Goal: Information Seeking & Learning: Learn about a topic

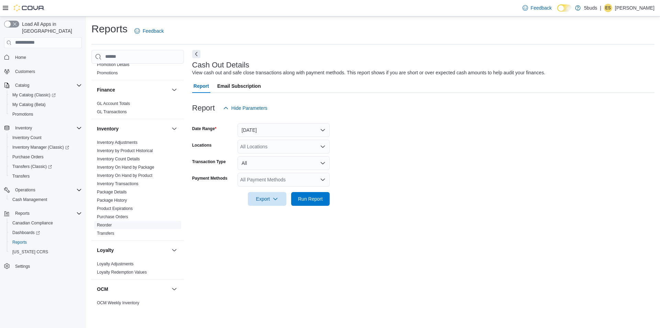
scroll to position [206, 0]
click at [144, 172] on link "Inventory On Hand by Product" at bounding box center [124, 174] width 55 height 5
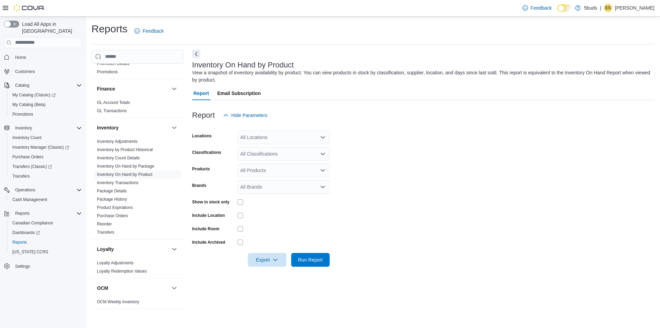
click at [277, 134] on div "All Locations" at bounding box center [284, 137] width 92 height 14
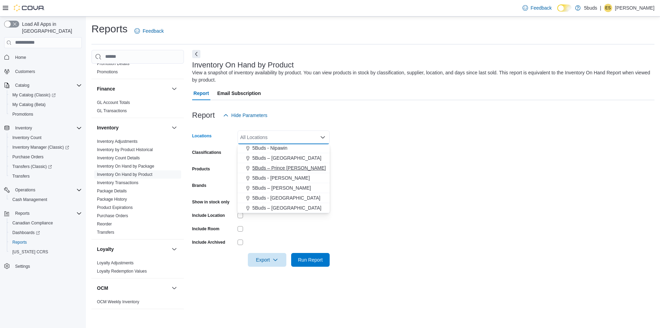
click at [288, 168] on span "5Buds – Prince Albert" at bounding box center [289, 167] width 74 height 7
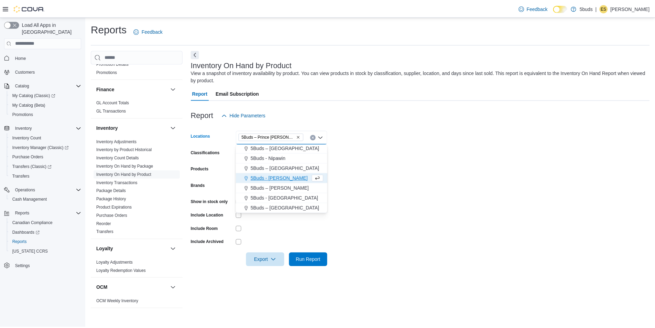
scroll to position [41, 0]
click at [483, 221] on form "Locations 5Buds – Prince Albert Combo box. Selected. 5Buds – Prince Albert. Pre…" at bounding box center [423, 194] width 463 height 144
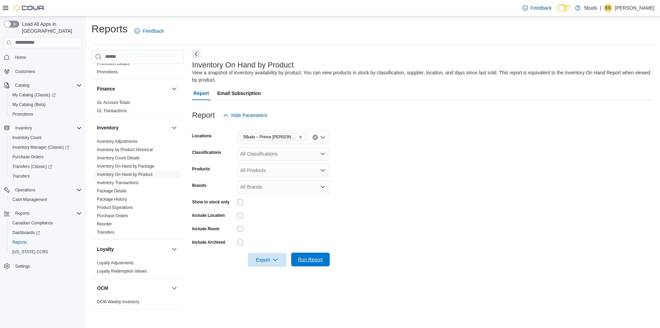
click at [309, 258] on span "Run Report" at bounding box center [310, 259] width 25 height 7
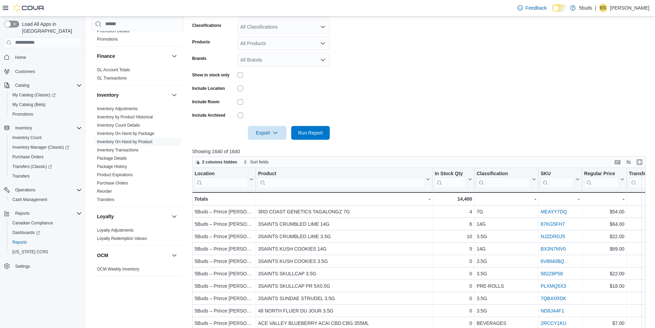
scroll to position [138, 0]
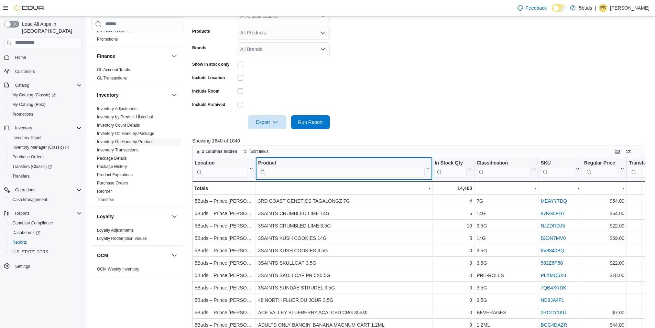
click at [311, 173] on input "search" at bounding box center [341, 171] width 167 height 11
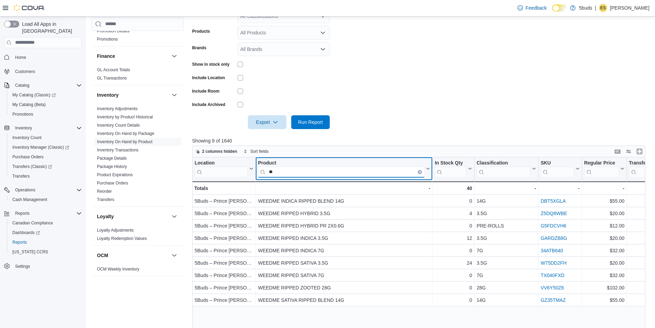
type input "*"
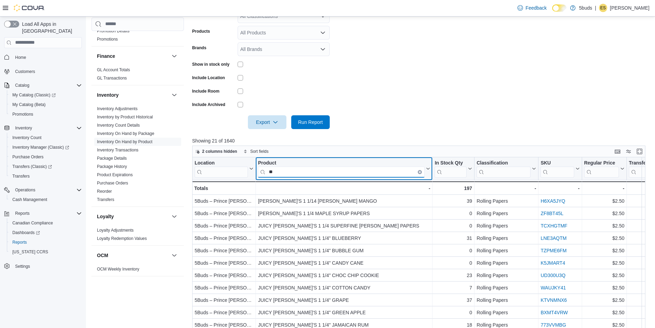
type input "*"
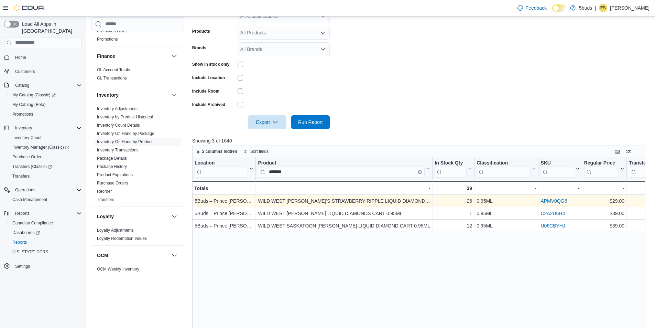
click at [557, 202] on link "APMV0QG6" at bounding box center [554, 201] width 26 height 6
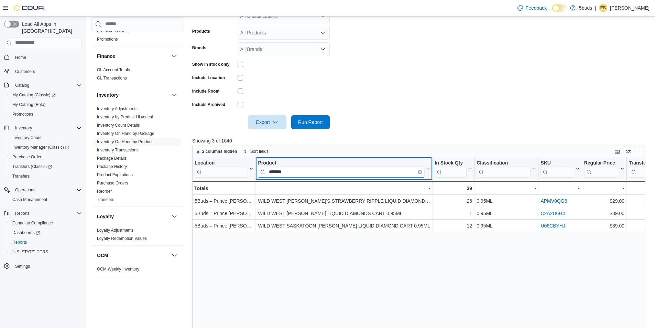
click at [294, 175] on input "*******" at bounding box center [341, 171] width 167 height 11
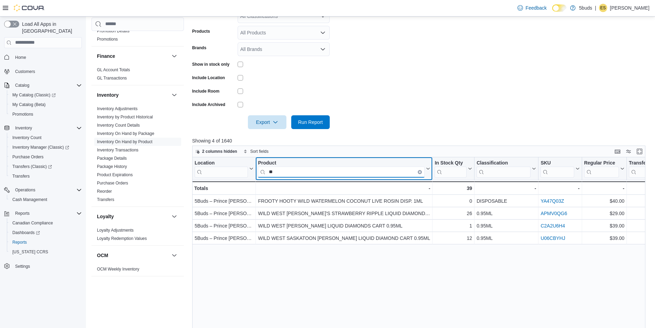
type input "*"
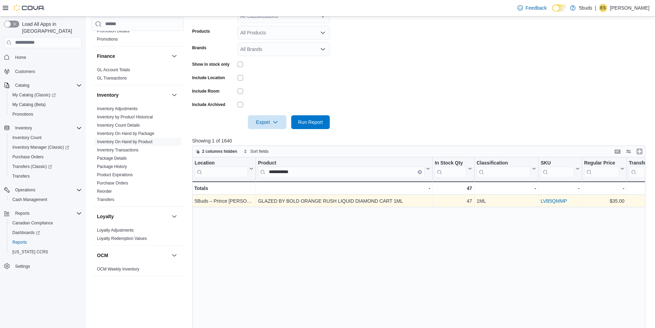
click at [547, 201] on link "LVB5QMMP" at bounding box center [554, 201] width 26 height 6
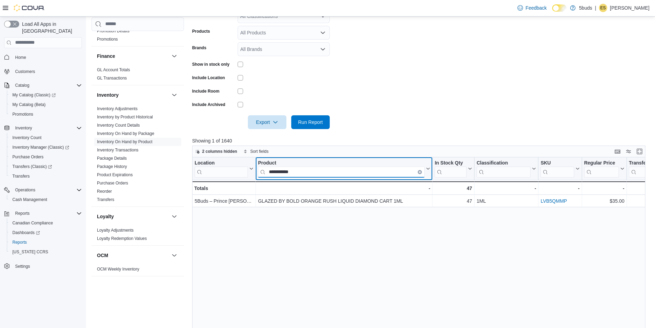
click at [311, 168] on input "**********" at bounding box center [341, 171] width 167 height 11
type input "*"
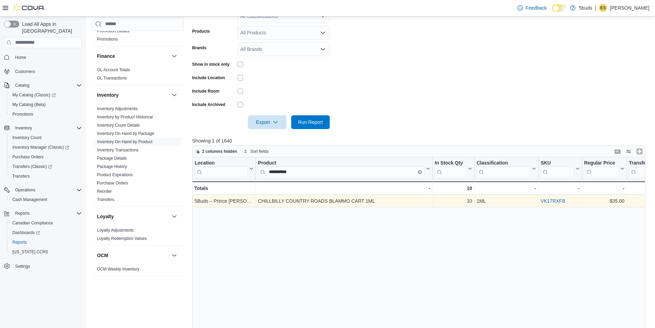
click at [549, 202] on link "VK17RXFB" at bounding box center [553, 201] width 25 height 6
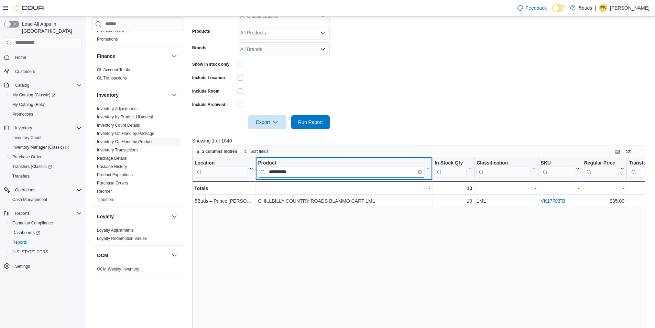
click at [318, 172] on input "**********" at bounding box center [341, 171] width 167 height 11
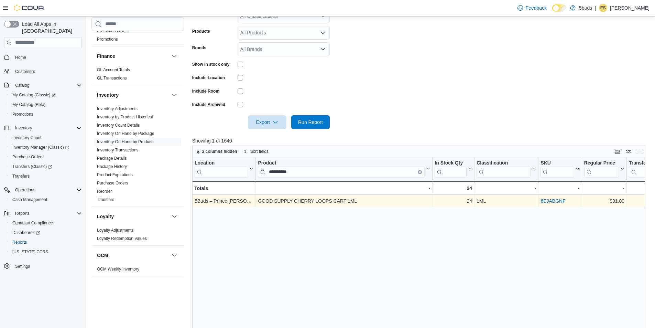
click at [559, 202] on link "6EJABGNF" at bounding box center [553, 201] width 25 height 6
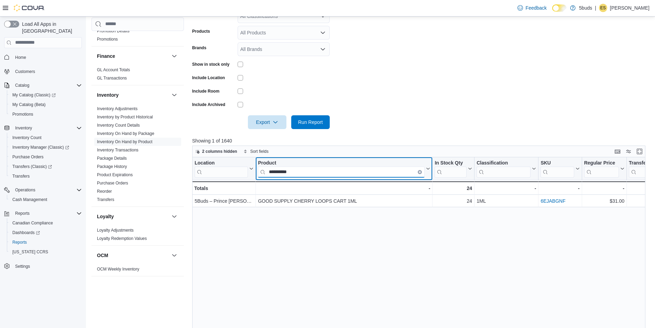
click at [314, 175] on input "**********" at bounding box center [341, 171] width 167 height 11
type input "*"
click at [296, 174] on input "*********" at bounding box center [341, 171] width 167 height 11
type input "*"
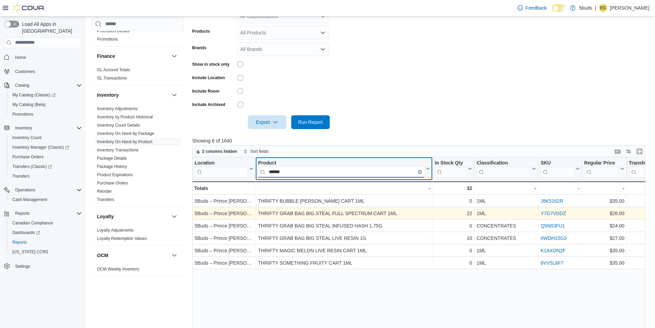
type input "******"
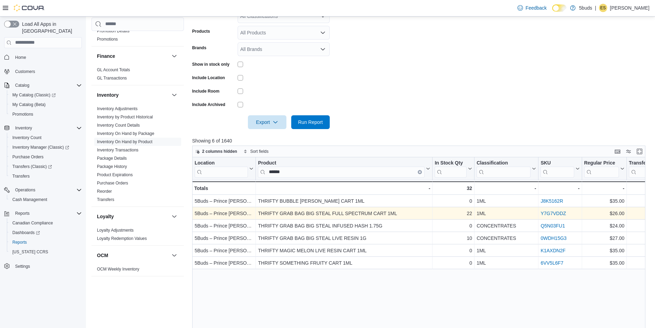
click at [545, 214] on link "Y7G7VDDZ" at bounding box center [553, 213] width 25 height 6
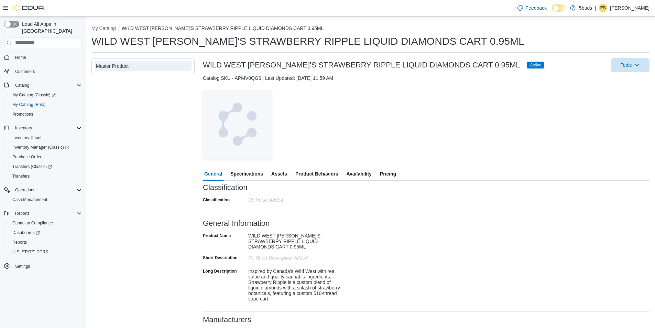
click at [258, 173] on span "Specifications" at bounding box center [246, 174] width 33 height 14
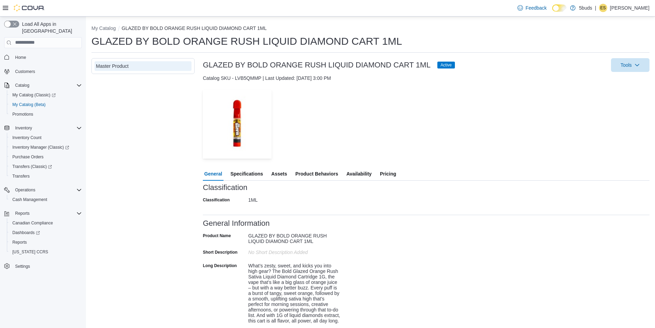
click at [253, 167] on span "Specifications" at bounding box center [246, 174] width 33 height 14
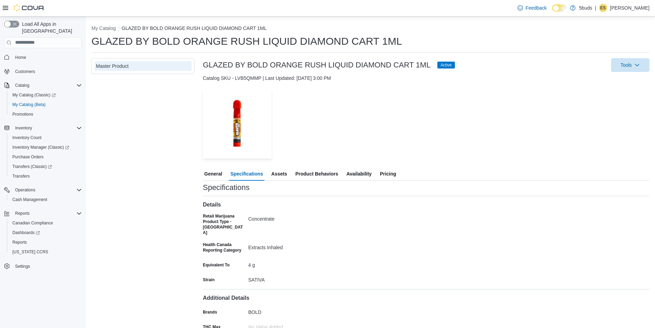
click at [253, 174] on span "Specifications" at bounding box center [246, 174] width 33 height 14
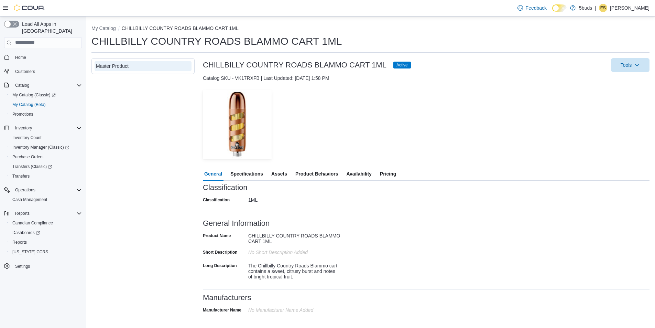
click at [240, 172] on span "Specifications" at bounding box center [246, 174] width 33 height 14
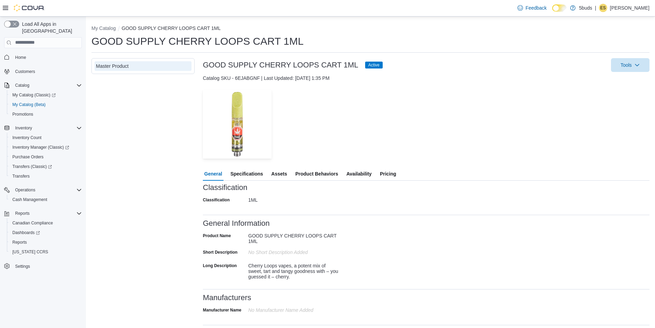
click at [249, 177] on span "Specifications" at bounding box center [246, 174] width 33 height 14
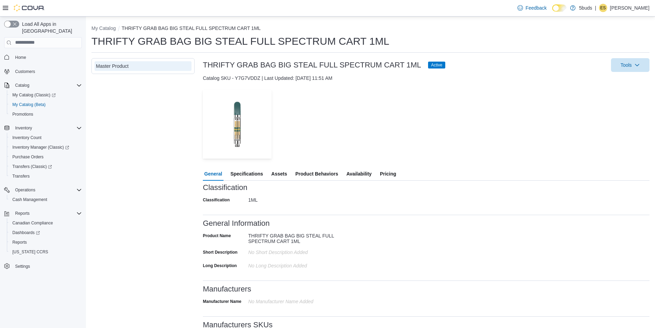
click at [244, 176] on span "Specifications" at bounding box center [246, 174] width 33 height 14
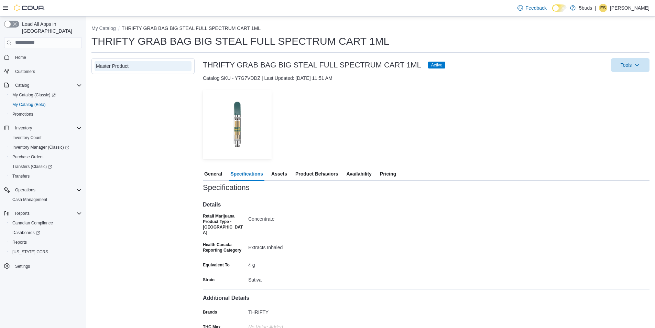
click at [384, 177] on span "Pricing" at bounding box center [388, 174] width 16 height 14
